Goal: Task Accomplishment & Management: Manage account settings

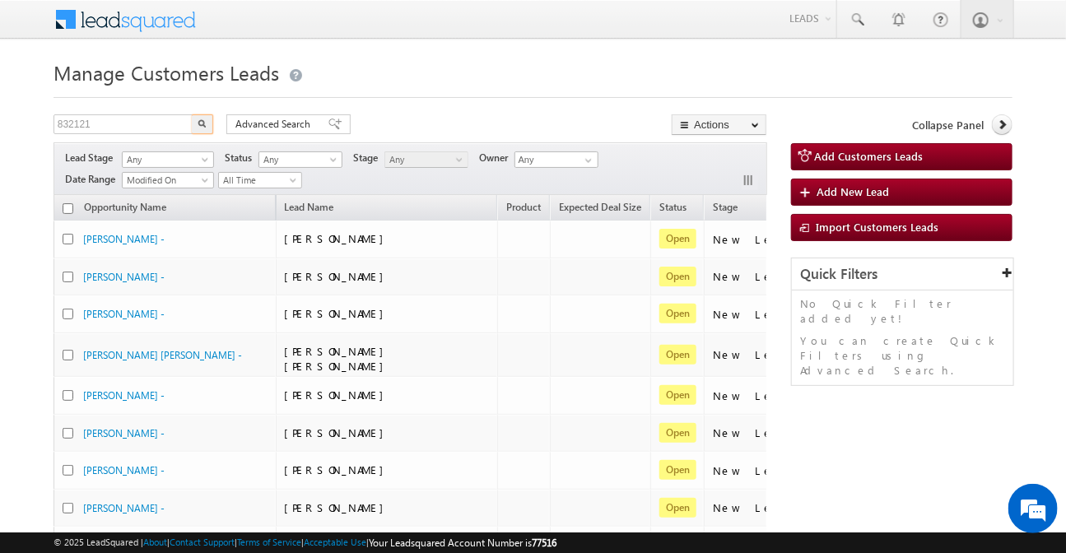
type input "832121"
click at [192, 114] on button "button" at bounding box center [202, 124] width 21 height 20
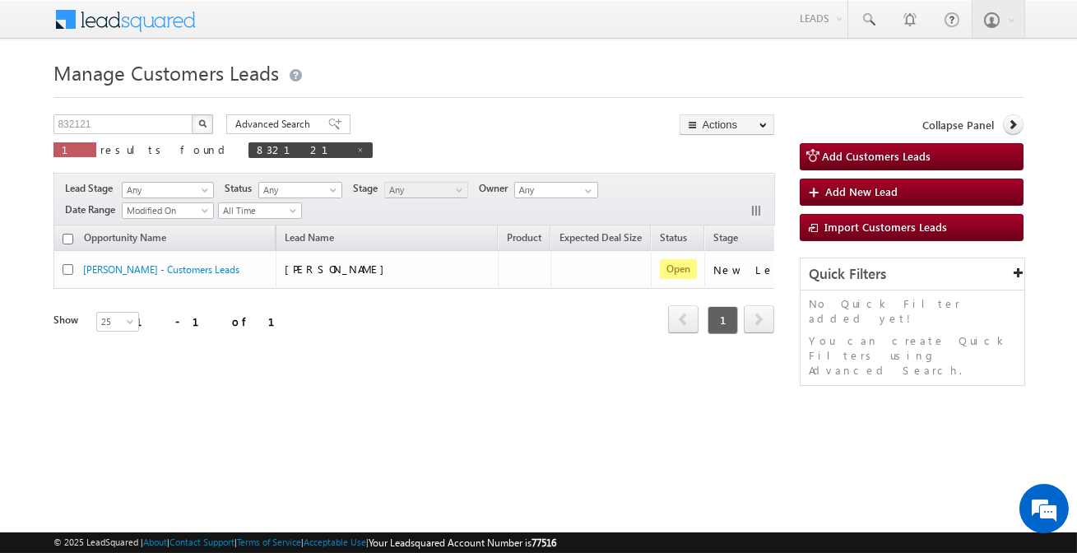
scroll to position [0, 137]
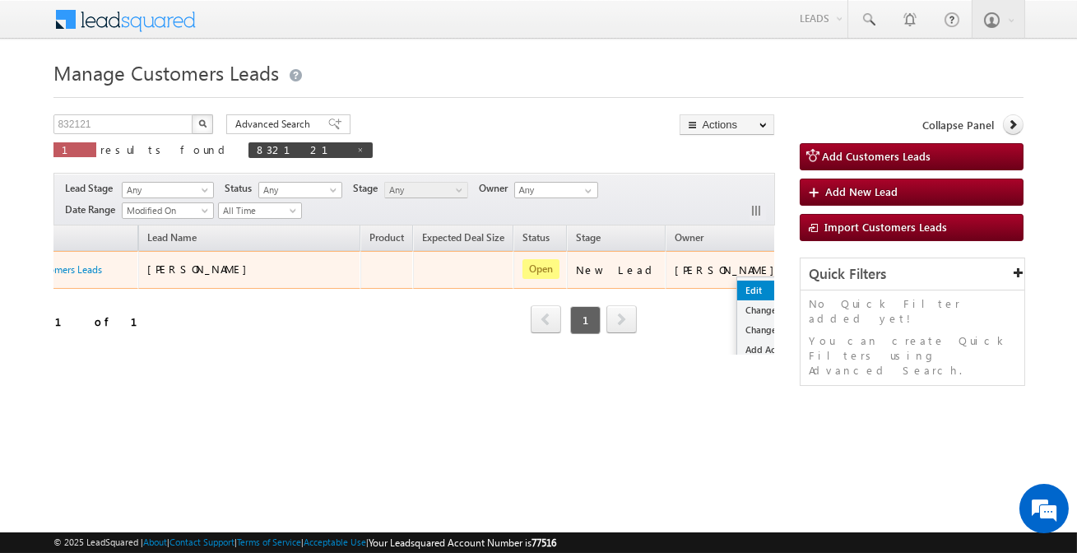
click at [737, 288] on link "Edit" at bounding box center [778, 291] width 82 height 20
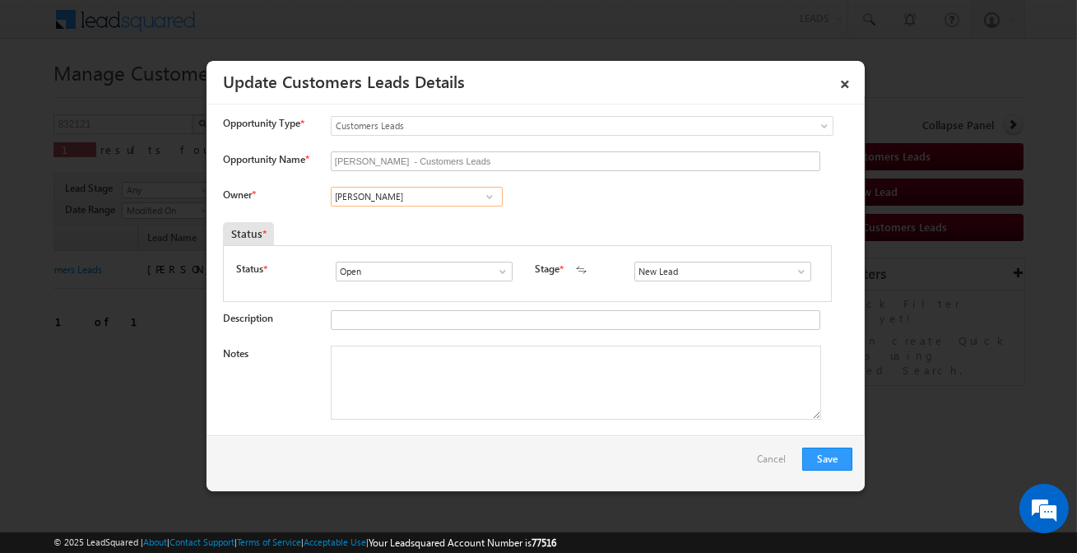
click at [391, 198] on input "[PERSON_NAME]" at bounding box center [417, 197] width 172 height 20
type input "d"
type input "[PERSON_NAME]"
click at [668, 263] on input "New Lead" at bounding box center [723, 272] width 177 height 20
click at [700, 293] on link "Sales Marked" at bounding box center [723, 290] width 176 height 19
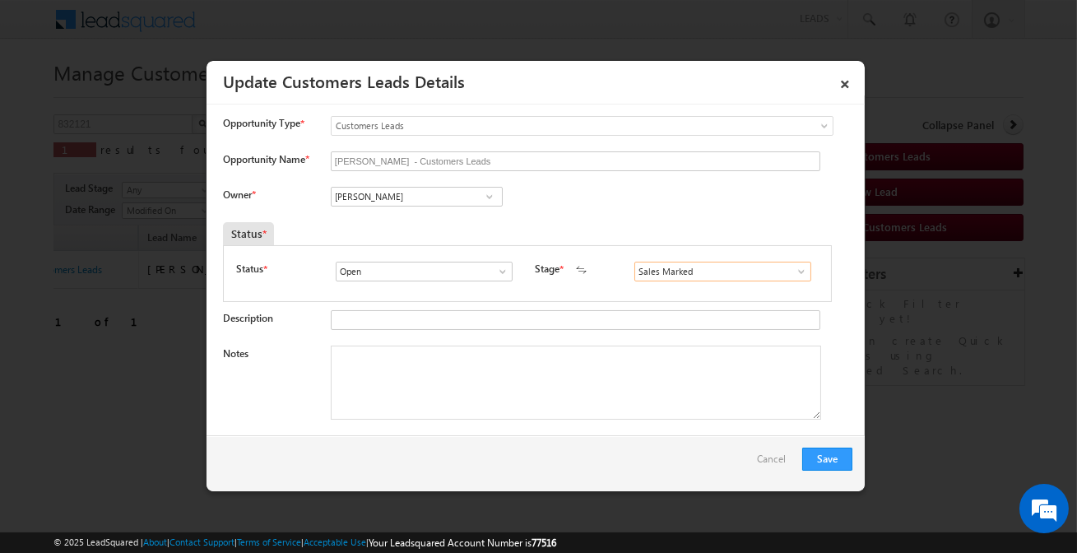
type input "Sales Marked"
click at [521, 381] on textarea "Notes" at bounding box center [576, 383] width 491 height 74
paste textarea "8 Lakh Customer required for top-up loan Address-QRWW+[GEOGRAPHIC_DATA] 453555"
type textarea "8 Lakh Customer required for top-up loan Address-QRWW+[GEOGRAPHIC_DATA] 453555"
click at [844, 454] on button "Save" at bounding box center [827, 459] width 50 height 23
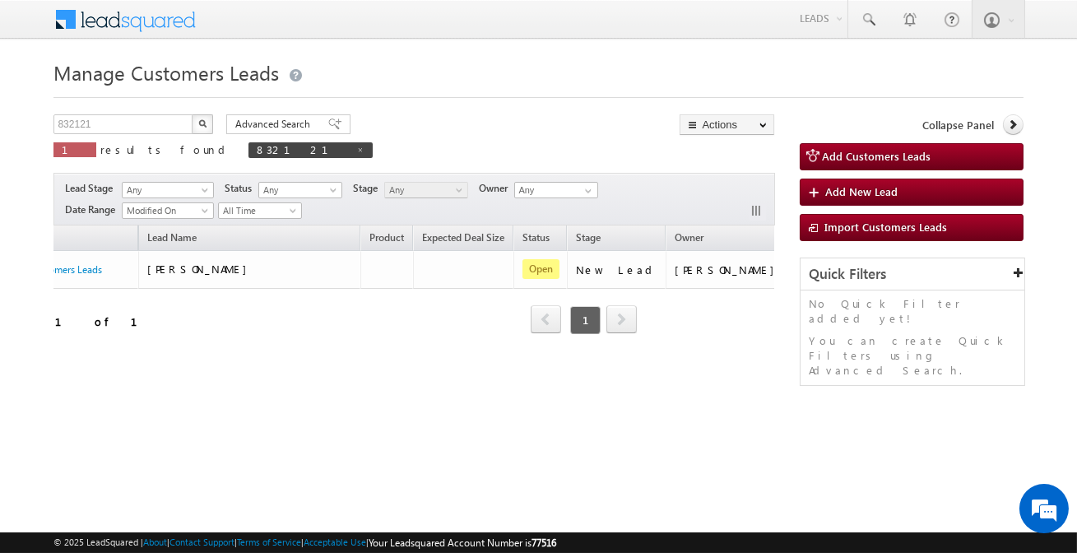
scroll to position [0, 0]
